Goal: Task Accomplishment & Management: Manage account settings

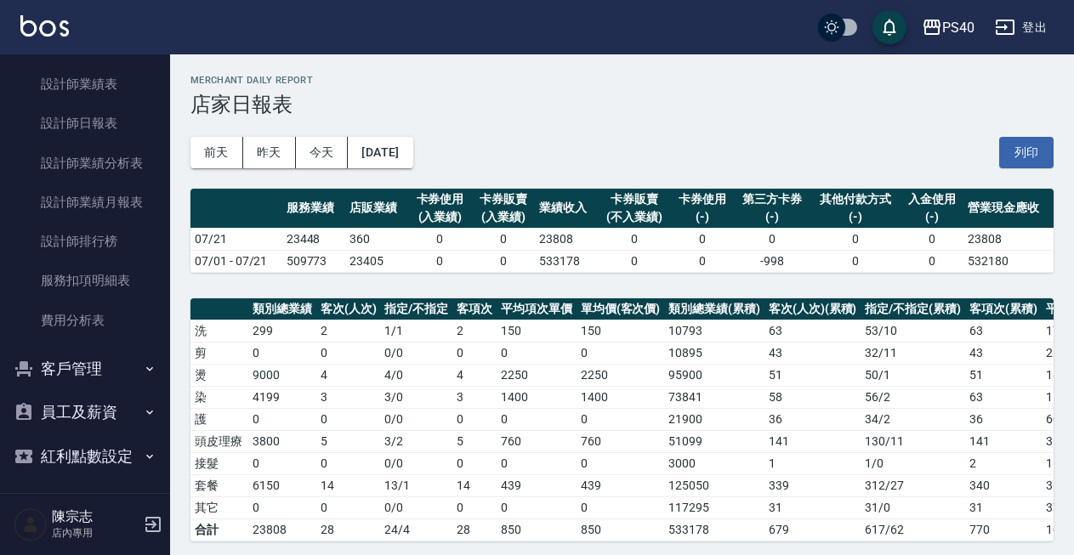
scroll to position [576, 0]
click at [106, 356] on button "客戶管理" at bounding box center [85, 370] width 156 height 44
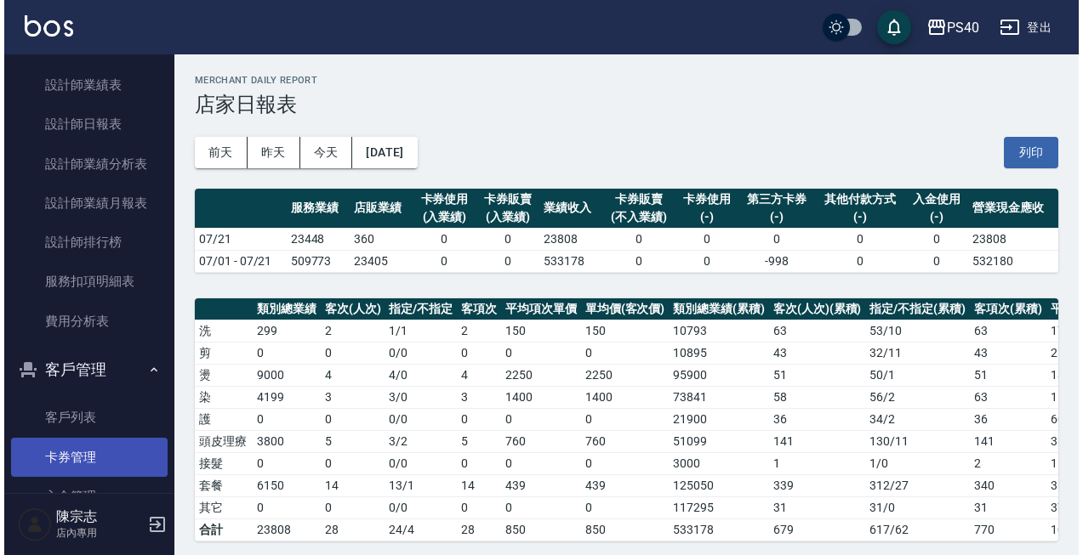
scroll to position [597, 0]
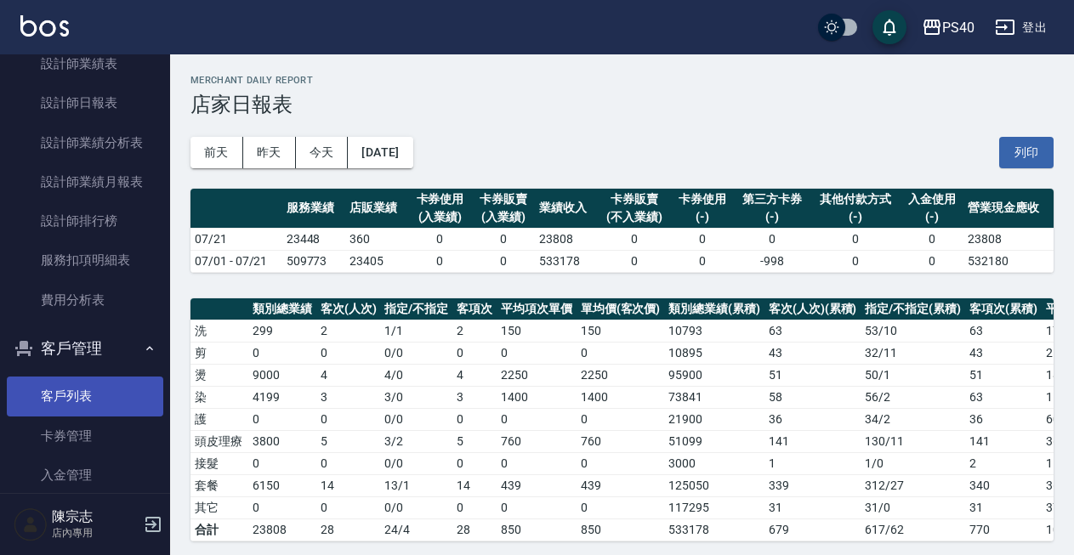
click at [82, 397] on link "客戶列表" at bounding box center [85, 396] width 156 height 39
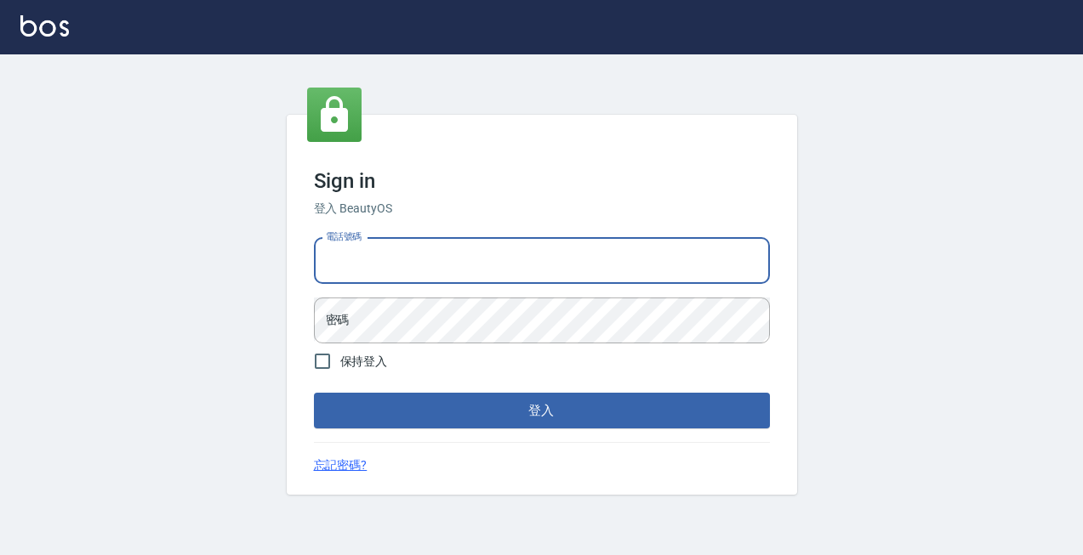
type input "0963001110"
click at [541, 411] on button "登入" at bounding box center [542, 411] width 456 height 36
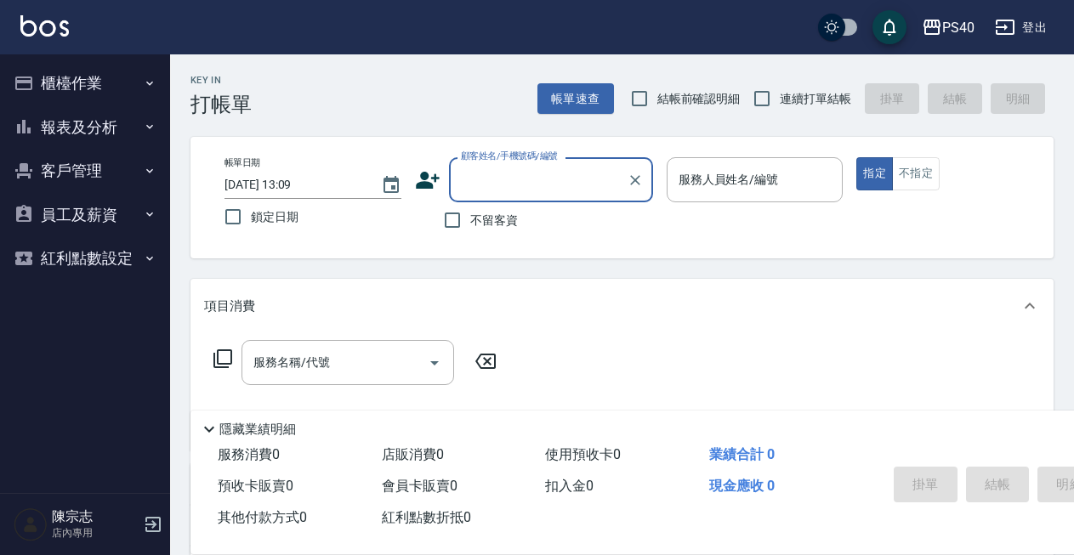
click at [96, 218] on button "員工及薪資" at bounding box center [85, 215] width 156 height 44
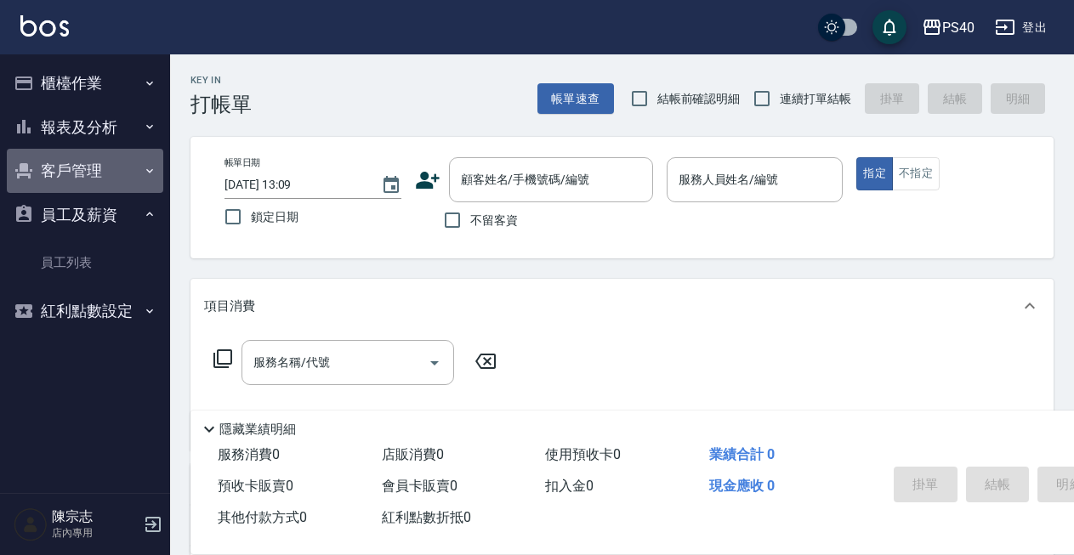
click at [96, 184] on button "客戶管理" at bounding box center [85, 171] width 156 height 44
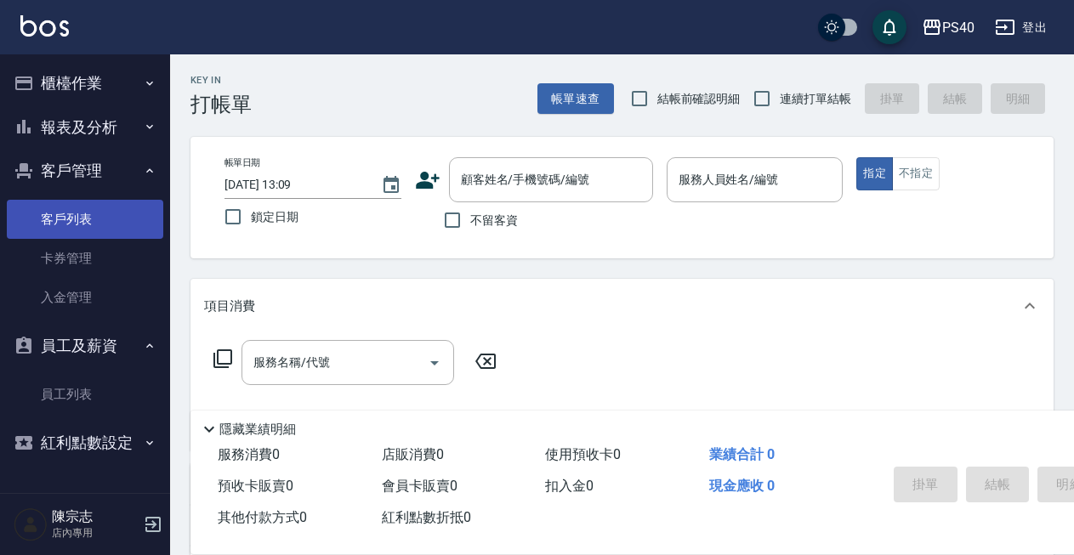
click at [94, 211] on link "客戶列表" at bounding box center [85, 219] width 156 height 39
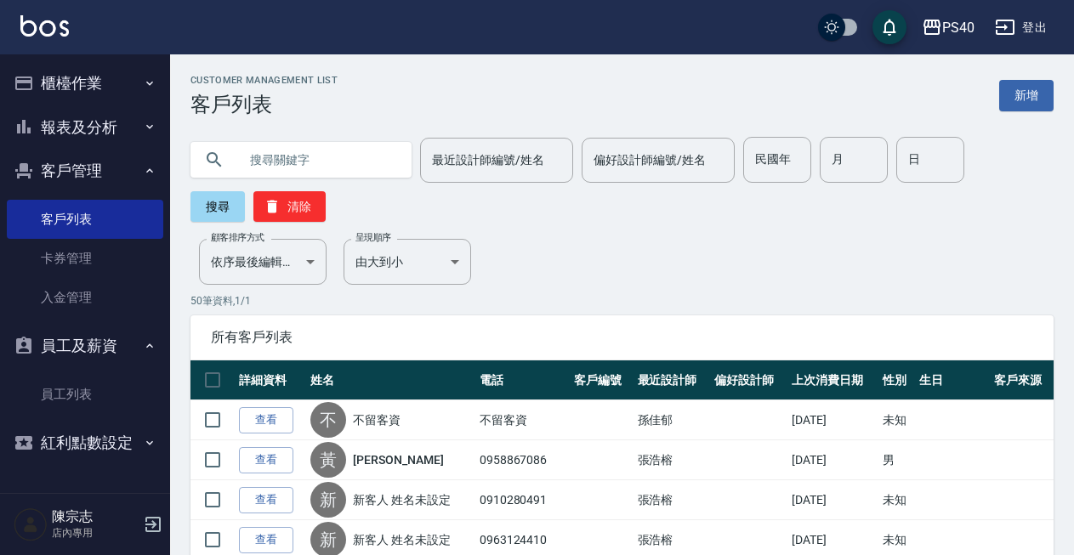
click at [328, 169] on input "text" at bounding box center [318, 160] width 160 height 46
type input "v"
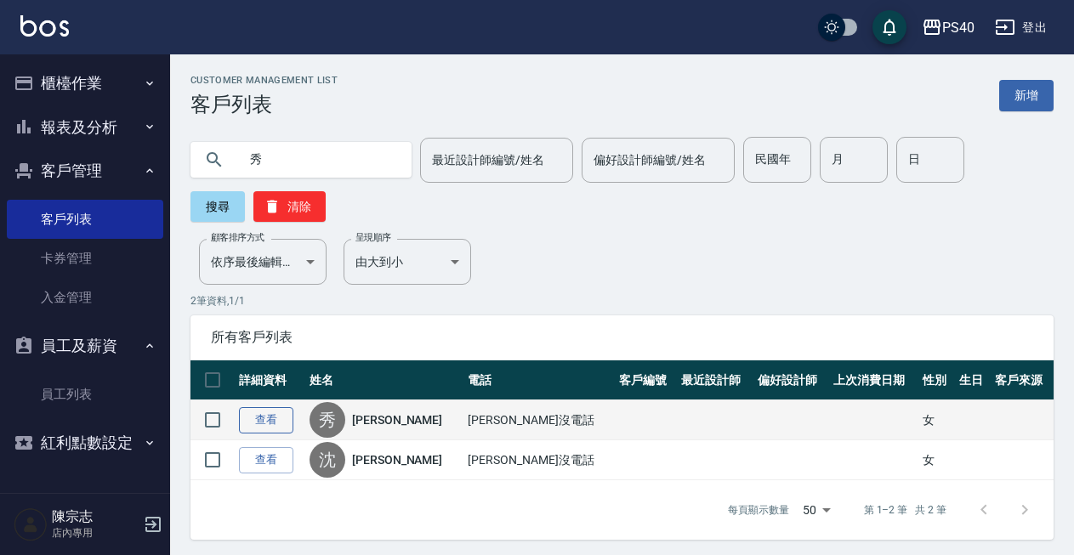
type input "秀"
click at [263, 419] on link "查看" at bounding box center [266, 420] width 54 height 26
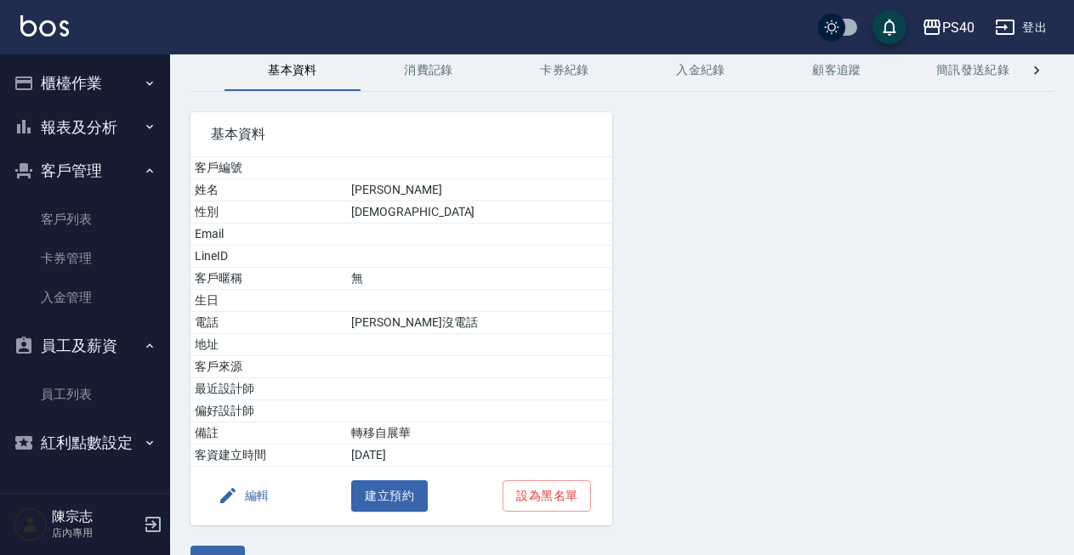
scroll to position [73, 0]
click at [432, 63] on button "消費記錄" at bounding box center [429, 70] width 136 height 41
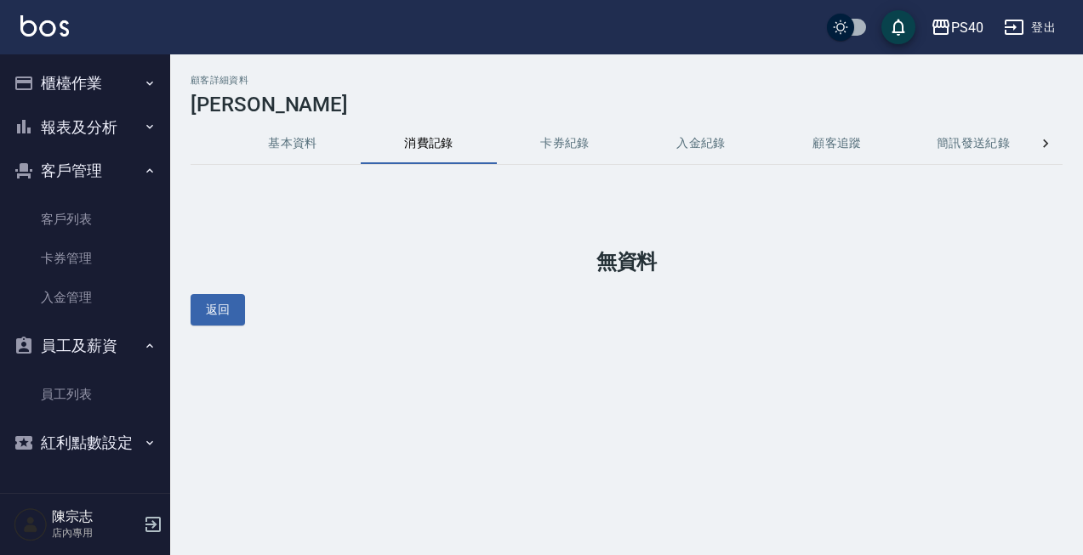
click at [566, 136] on button "卡券紀錄" at bounding box center [565, 143] width 136 height 41
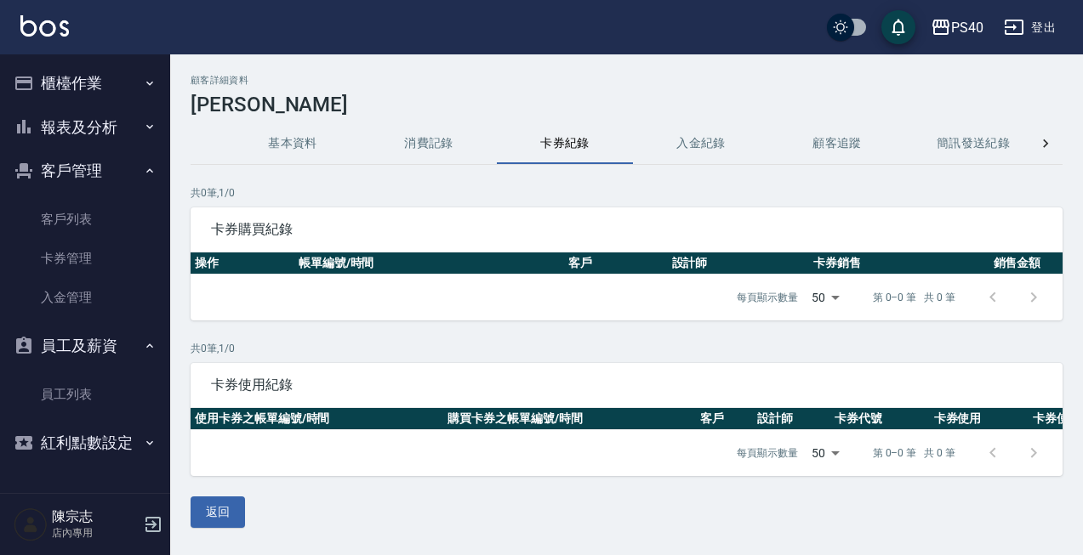
click at [686, 148] on button "入金紀錄" at bounding box center [701, 143] width 136 height 41
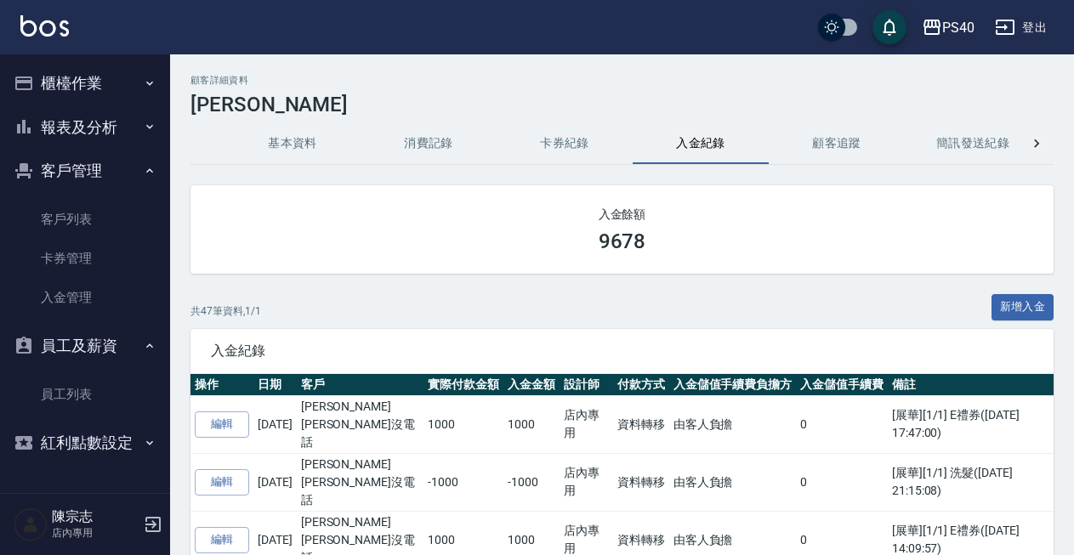
click at [407, 141] on button "消費記錄" at bounding box center [429, 143] width 136 height 41
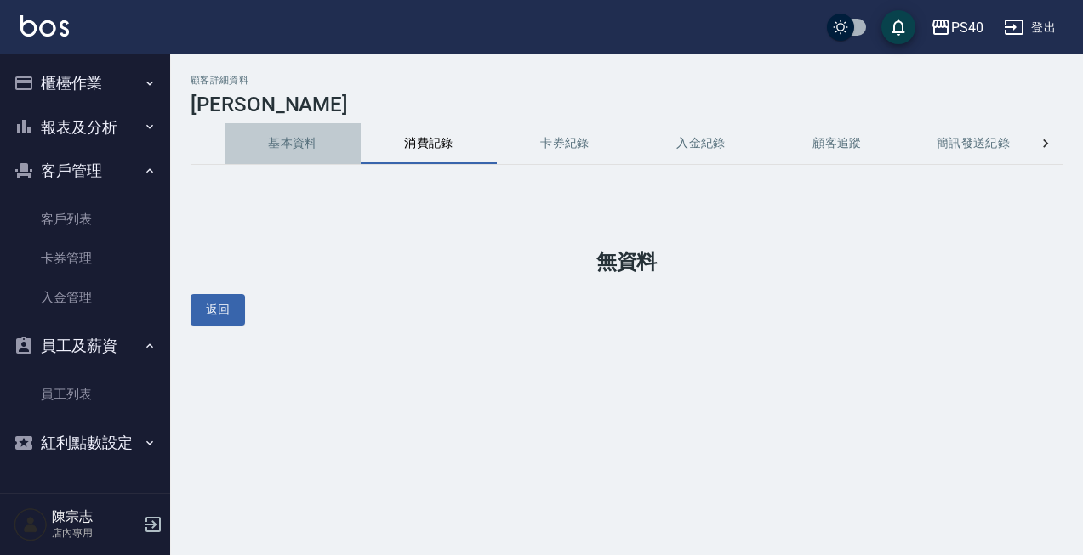
click at [283, 147] on button "基本資料" at bounding box center [293, 143] width 136 height 41
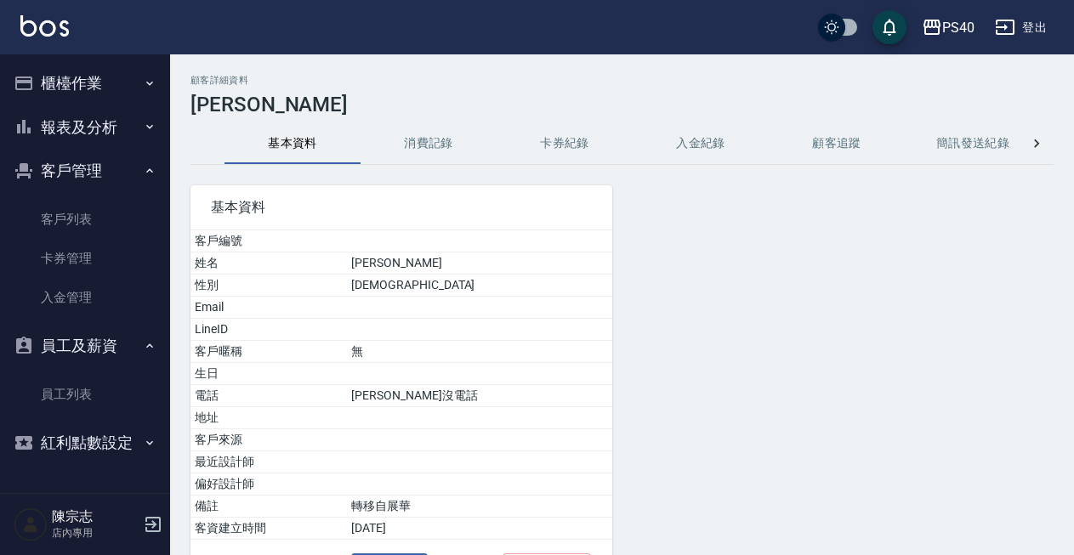
click at [412, 134] on button "消費記錄" at bounding box center [429, 143] width 136 height 41
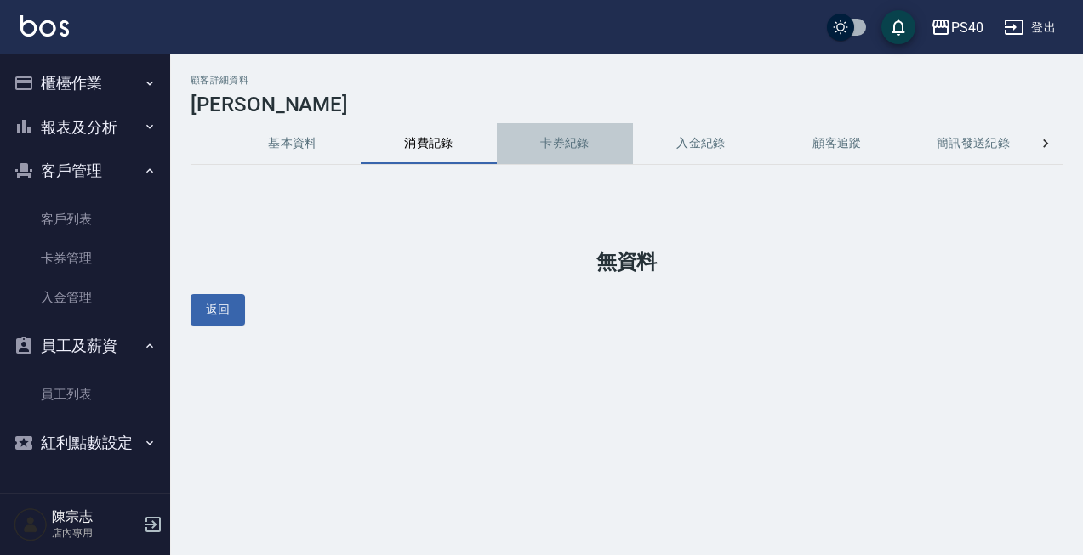
click at [578, 128] on button "卡券紀錄" at bounding box center [565, 143] width 136 height 41
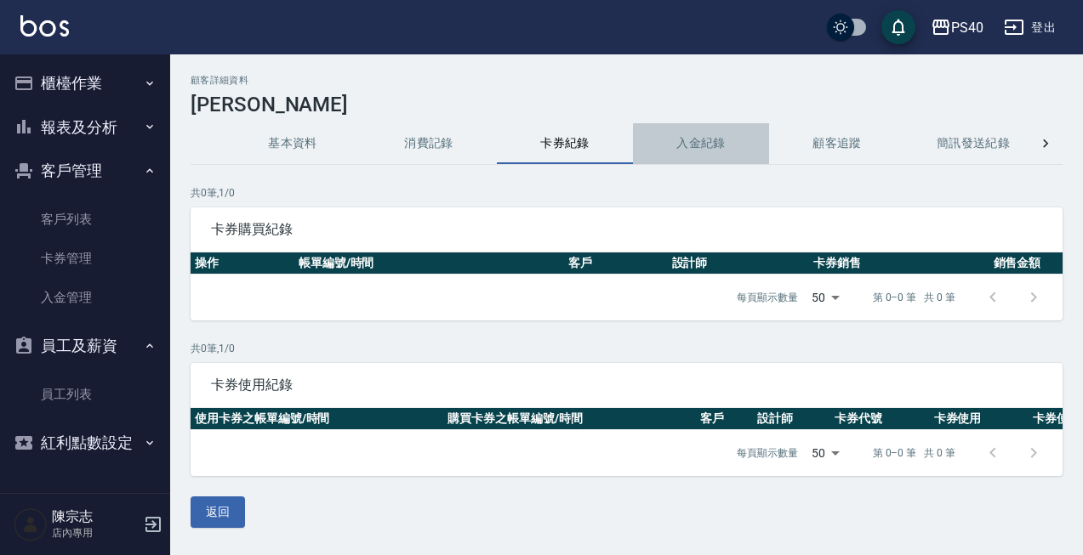
click at [673, 148] on button "入金紀錄" at bounding box center [701, 143] width 136 height 41
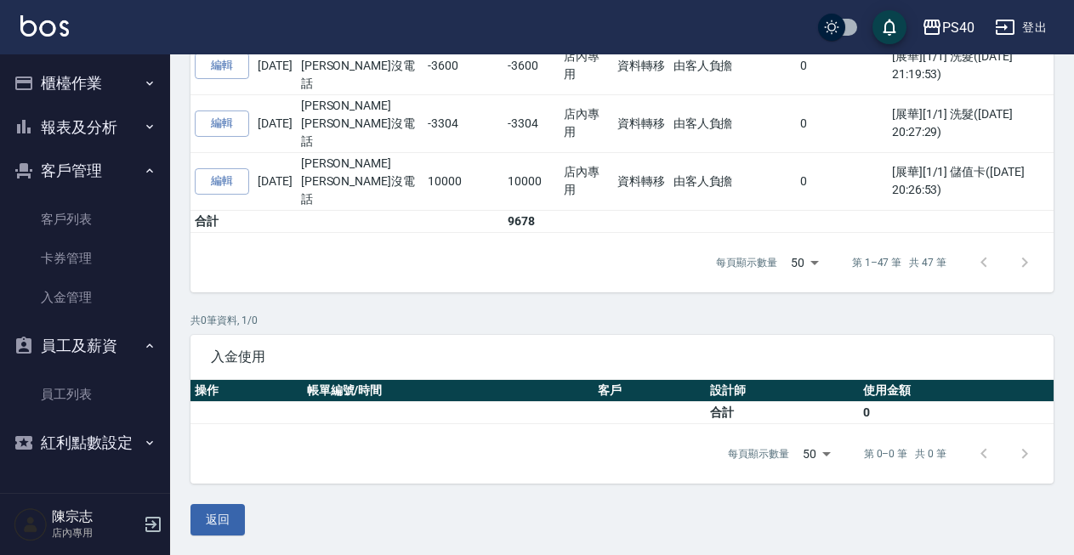
scroll to position [2903, 0]
